Goal: Check status: Check status

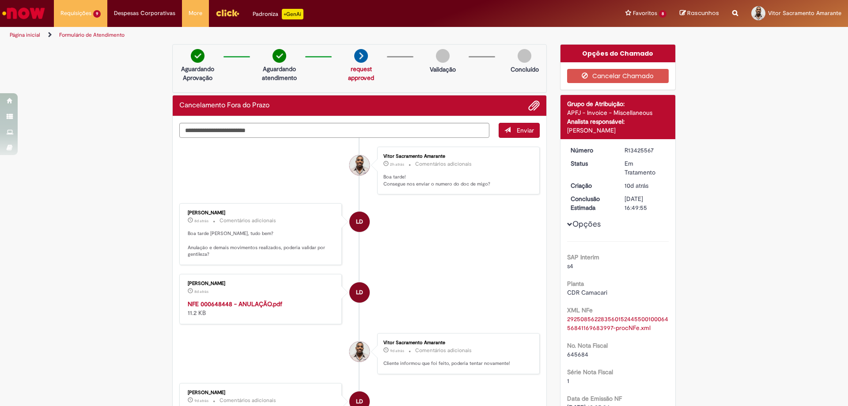
click at [0, 0] on link "Exibir Todas as Solicitações" at bounding box center [0, 0] width 0 height 0
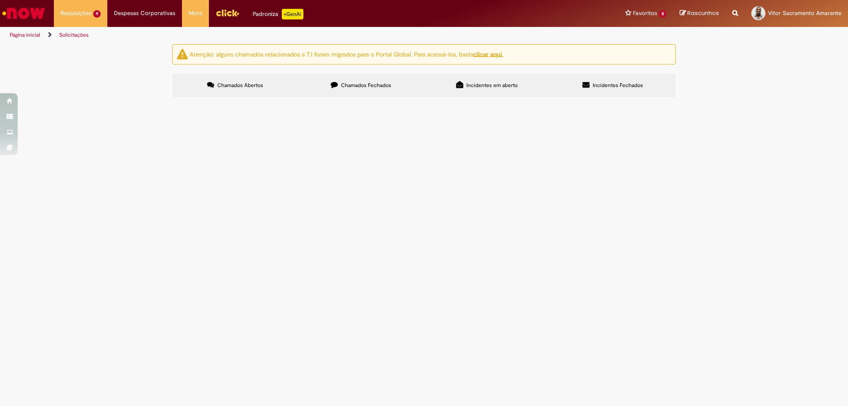
scroll to position [61, 0]
click at [0, 0] on span "Acerto Contábil Fabril - Inclusão" at bounding box center [0, 0] width 0 height 0
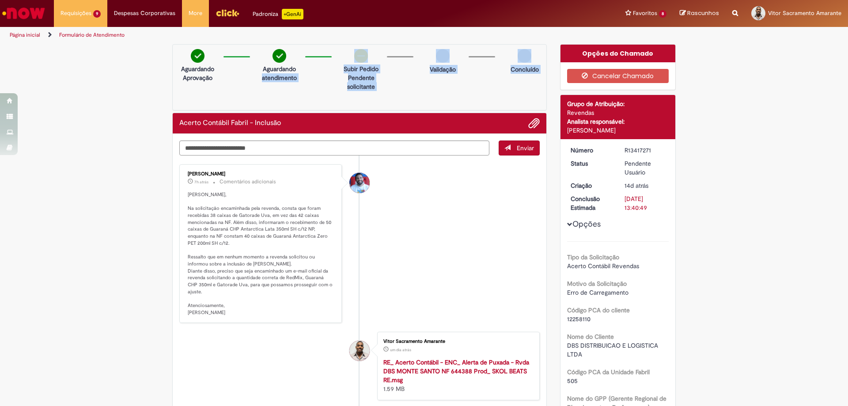
drag, startPoint x: 236, startPoint y: 110, endPoint x: 231, endPoint y: 110, distance: 5.8
click at [239, 185] on small "Comentários adicionais" at bounding box center [247, 182] width 57 height 8
drag, startPoint x: 239, startPoint y: 175, endPoint x: 179, endPoint y: 174, distance: 60.5
click at [182, 174] on div "[PERSON_NAME] 7h atrás 7 horas atrás Comentários adicionais Vitor, Na solicitaç…" at bounding box center [260, 244] width 157 height 154
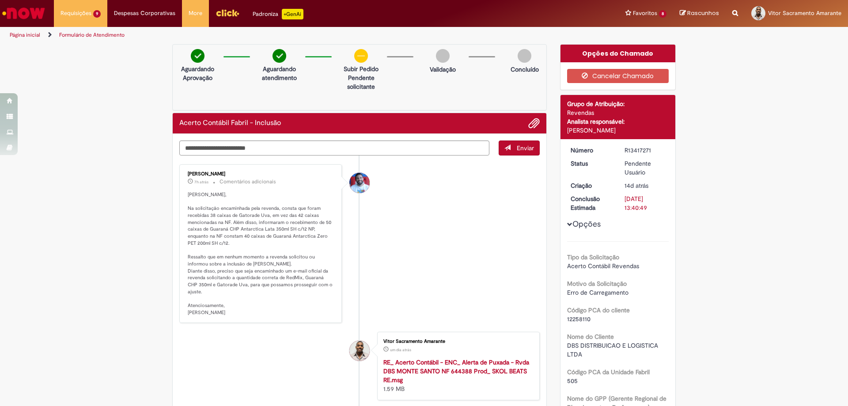
copy div "[PERSON_NAME]"
drag, startPoint x: 647, startPoint y: 148, endPoint x: 620, endPoint y: 149, distance: 27.9
click at [620, 149] on dd "R13417271" at bounding box center [645, 150] width 54 height 9
copy div "R13417271"
click at [533, 122] on span "Adicionar anexos" at bounding box center [534, 123] width 11 height 11
